Goal: Task Accomplishment & Management: Use online tool/utility

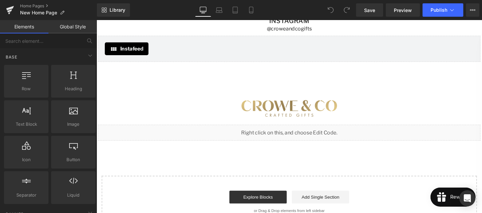
scroll to position [1299, 0]
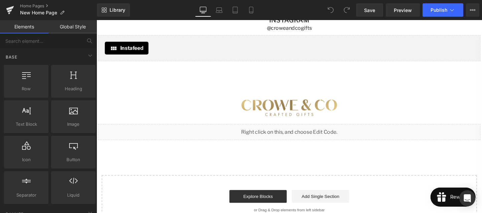
click at [300, 136] on div "Liquid" at bounding box center [298, 137] width 401 height 17
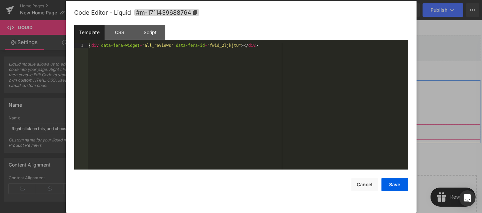
click at [307, 134] on div "Liquid" at bounding box center [298, 137] width 401 height 17
click at [366, 188] on button "Cancel" at bounding box center [364, 184] width 27 height 13
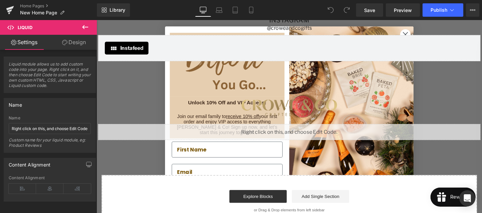
click at [83, 27] on icon at bounding box center [85, 27] width 6 height 4
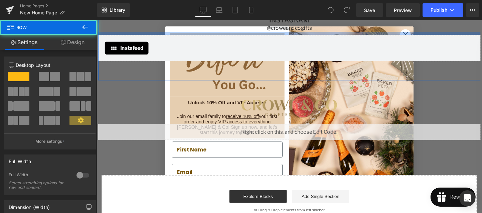
click at [421, 33] on div at bounding box center [298, 33] width 401 height 3
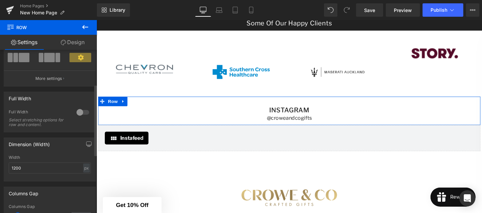
scroll to position [0, 0]
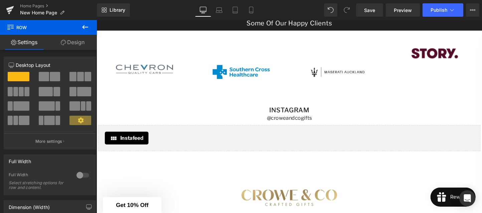
click at [82, 28] on icon at bounding box center [85, 27] width 8 height 8
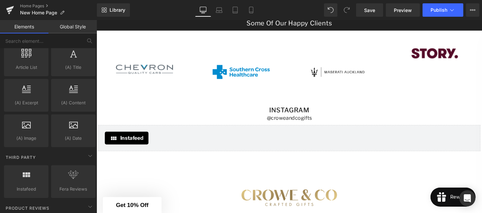
scroll to position [1344, 0]
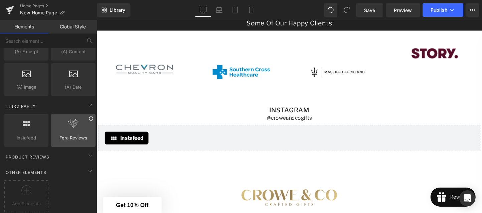
click at [89, 116] on icon at bounding box center [90, 118] width 5 height 5
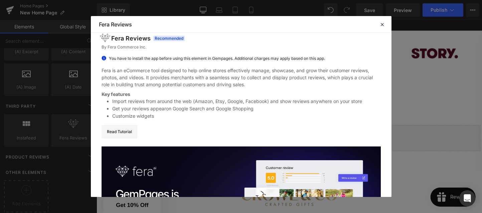
scroll to position [0, 0]
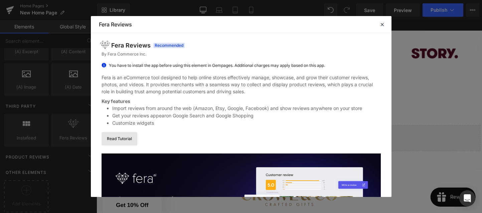
click at [126, 135] on link "Read Tutorial" at bounding box center [120, 138] width 36 height 13
click at [382, 23] on icon at bounding box center [382, 24] width 6 height 6
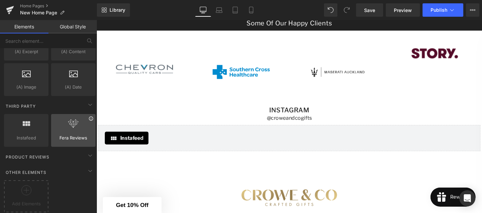
click at [89, 116] on icon at bounding box center [90, 118] width 5 height 5
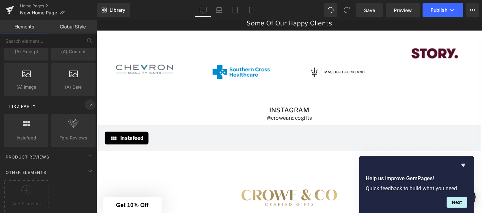
click at [89, 101] on icon at bounding box center [90, 105] width 8 height 8
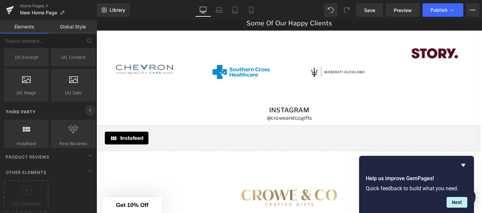
scroll to position [1309, 0]
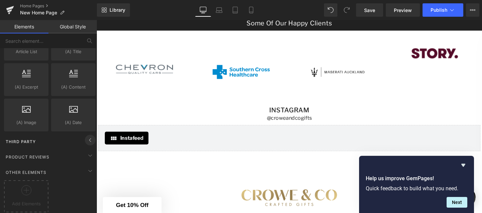
click at [88, 136] on icon at bounding box center [90, 140] width 8 height 8
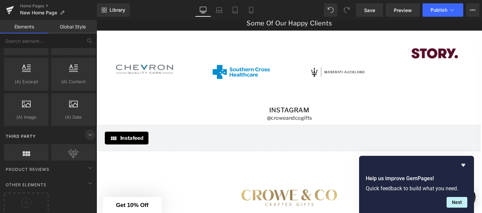
scroll to position [1344, 0]
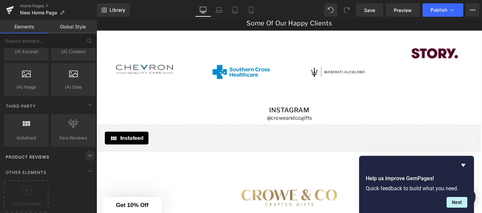
click at [89, 151] on icon at bounding box center [90, 155] width 8 height 8
click at [88, 151] on icon at bounding box center [90, 155] width 8 height 8
click at [29, 185] on icon at bounding box center [26, 190] width 10 height 10
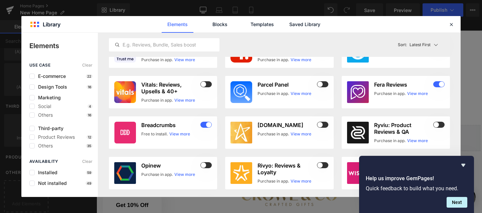
scroll to position [0, 0]
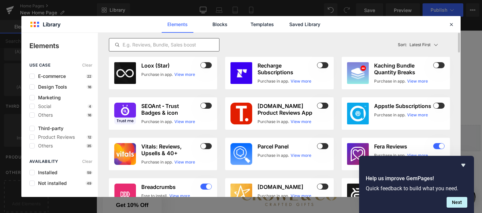
click at [191, 47] on input "text" at bounding box center [164, 45] width 110 height 8
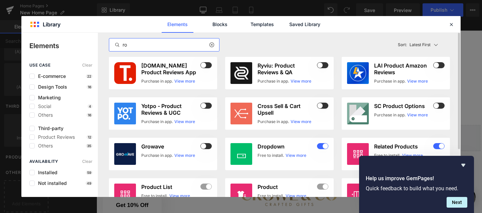
type input "r"
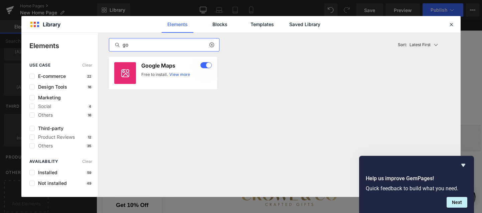
type input "g"
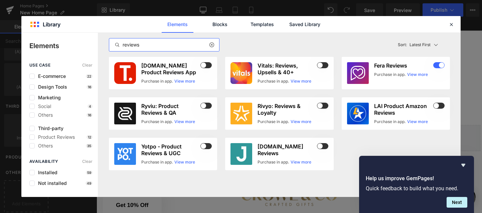
type input "reviews"
click at [450, 23] on icon at bounding box center [451, 24] width 6 height 6
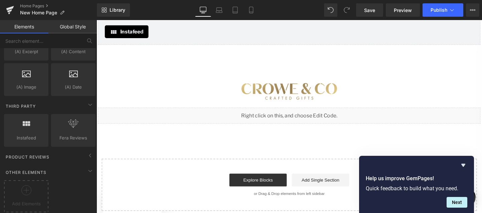
scroll to position [1318, 0]
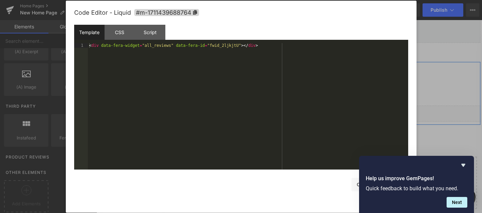
click at [306, 113] on icon at bounding box center [306, 115] width 4 height 4
click at [425, 100] on div at bounding box center [241, 106] width 482 height 213
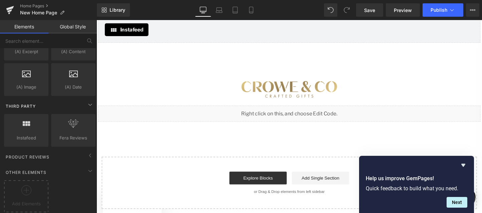
scroll to position [1340, 0]
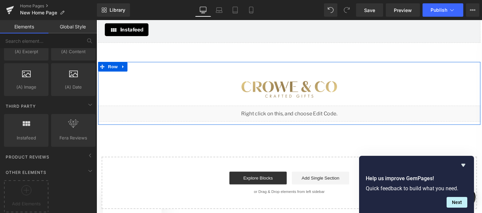
click at [308, 115] on icon at bounding box center [306, 114] width 3 height 3
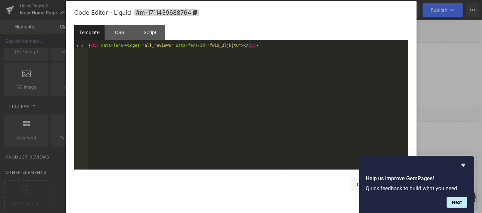
click at [439, 90] on div at bounding box center [241, 106] width 482 height 213
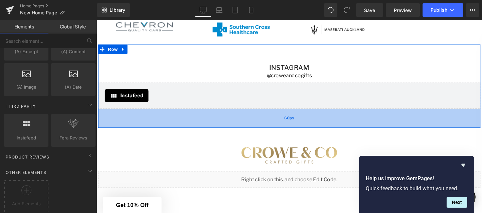
scroll to position [1256, 0]
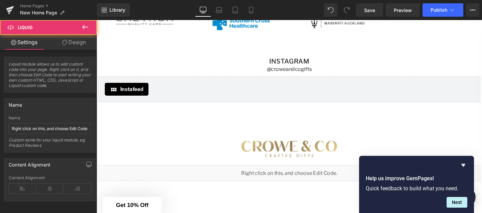
click at [311, 179] on div "Liquid" at bounding box center [298, 180] width 401 height 17
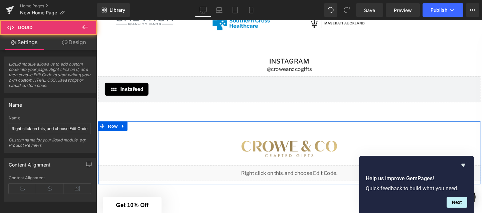
click at [311, 179] on div "Liquid" at bounding box center [298, 180] width 401 height 17
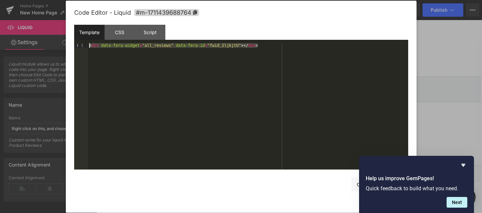
drag, startPoint x: 260, startPoint y: 44, endPoint x: 87, endPoint y: 48, distance: 173.0
click at [87, 48] on pre "1 < div data-fera-widget = "all_reviews" data-fera-id = "fwid_2ljkjtU" > </ div…" at bounding box center [241, 106] width 334 height 126
drag, startPoint x: 260, startPoint y: 45, endPoint x: 90, endPoint y: 47, distance: 170.3
click at [90, 47] on div "< div data-fera-widget = "all_reviews" data-fera-id = "fwid_2ljkjtU" > </ div >" at bounding box center [248, 111] width 320 height 136
click at [171, 49] on div "< div data-fera-widget = "all_reviews" data-fera-id = "fwid_2ljkjtU" > </ div >" at bounding box center [248, 106] width 320 height 126
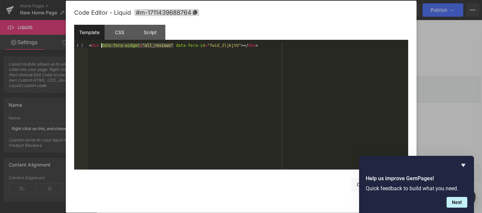
drag, startPoint x: 174, startPoint y: 46, endPoint x: 102, endPoint y: 47, distance: 72.5
click at [102, 47] on div "< div data-fera-widget = "all_reviews" data-fera-id = "fwid_2ljkjtU" > </ div >" at bounding box center [248, 111] width 320 height 136
click at [354, 190] on button "Cancel" at bounding box center [364, 184] width 27 height 13
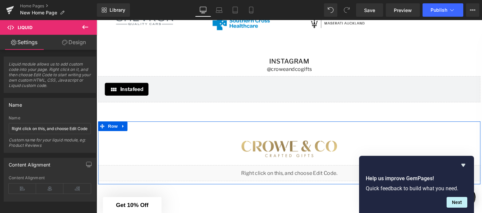
click at [307, 177] on div "Liquid" at bounding box center [298, 180] width 401 height 17
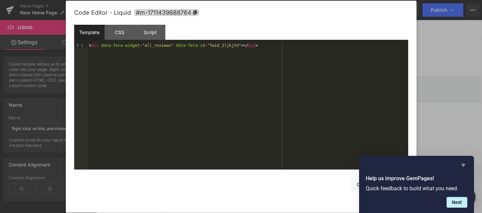
click at [462, 165] on icon "Hide survey" at bounding box center [463, 165] width 4 height 3
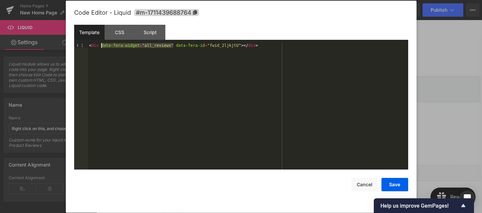
drag, startPoint x: 174, startPoint y: 46, endPoint x: 101, endPoint y: 46, distance: 73.1
click at [101, 46] on div "< div data-fera-widget = "all_reviews" data-fera-id = "fwid_2ljkjtU" > </ div >" at bounding box center [248, 111] width 320 height 136
click at [102, 45] on div "< div ata-fera-container = "all_reviews" data-fera-id = "fwid_2ljkjtU" > </ div…" at bounding box center [248, 111] width 320 height 136
click at [387, 184] on button "Save" at bounding box center [394, 184] width 27 height 13
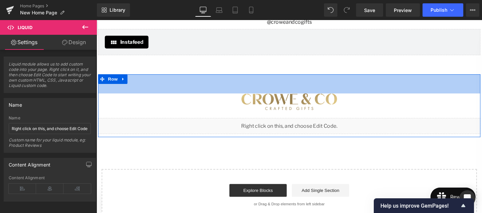
scroll to position [1307, 0]
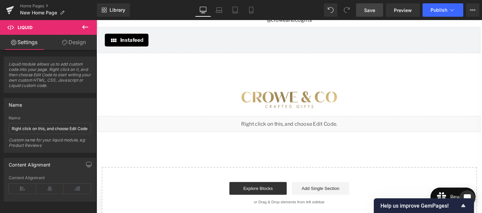
click at [370, 14] on link "Save" at bounding box center [369, 9] width 27 height 13
click at [404, 14] on link "Preview" at bounding box center [403, 9] width 34 height 13
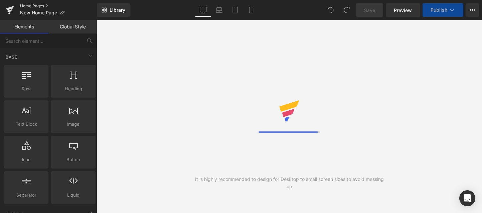
click at [42, 7] on link "Home Pages" at bounding box center [58, 5] width 77 height 5
